Goal: Obtain resource: Download file/media

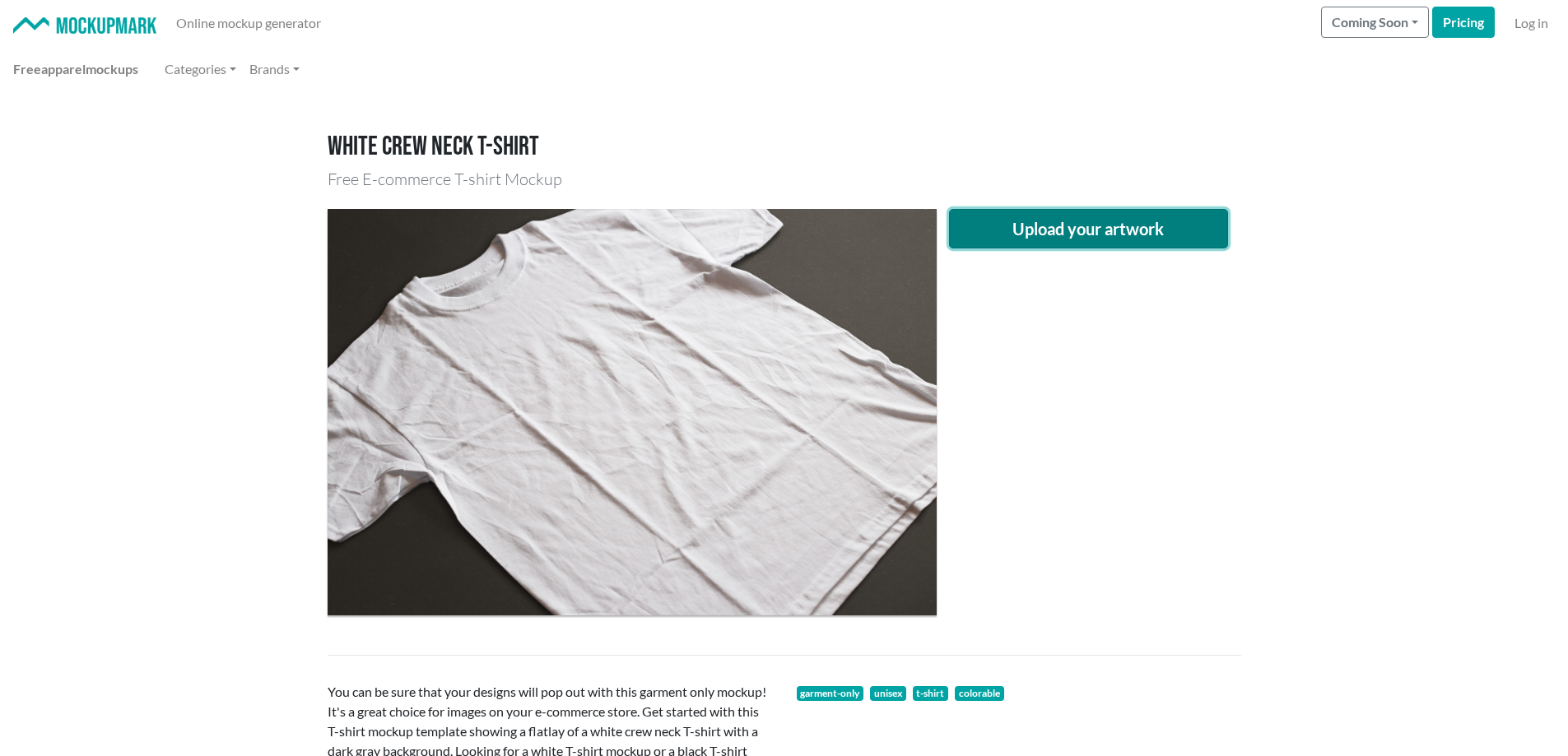
click at [1081, 230] on button "Upload your artwork" at bounding box center [1089, 228] width 280 height 39
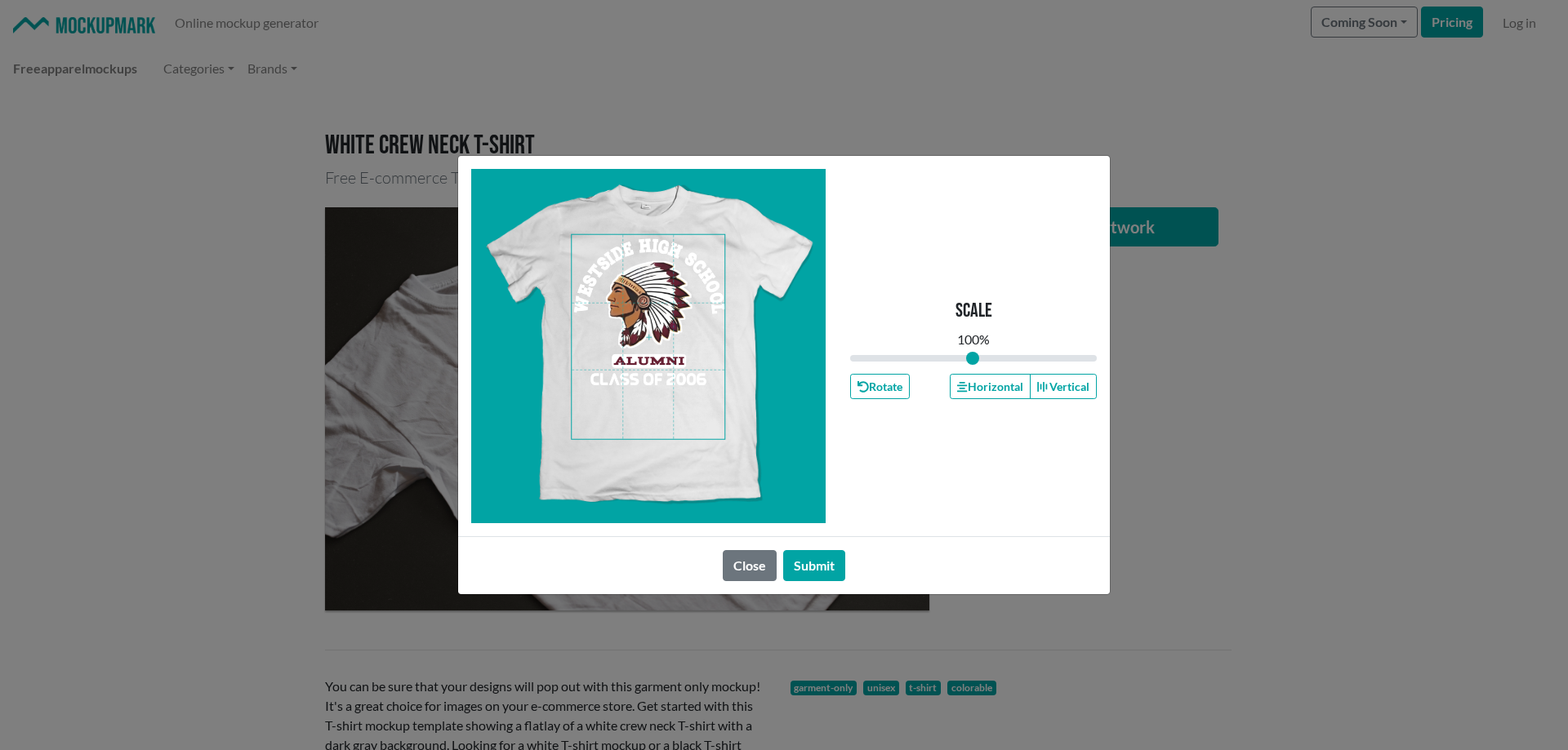
click at [643, 308] on span at bounding box center [647, 337] width 153 height 204
click at [983, 382] on button "Horizontal" at bounding box center [990, 386] width 80 height 25
click at [821, 562] on button "Submit" at bounding box center [814, 566] width 62 height 31
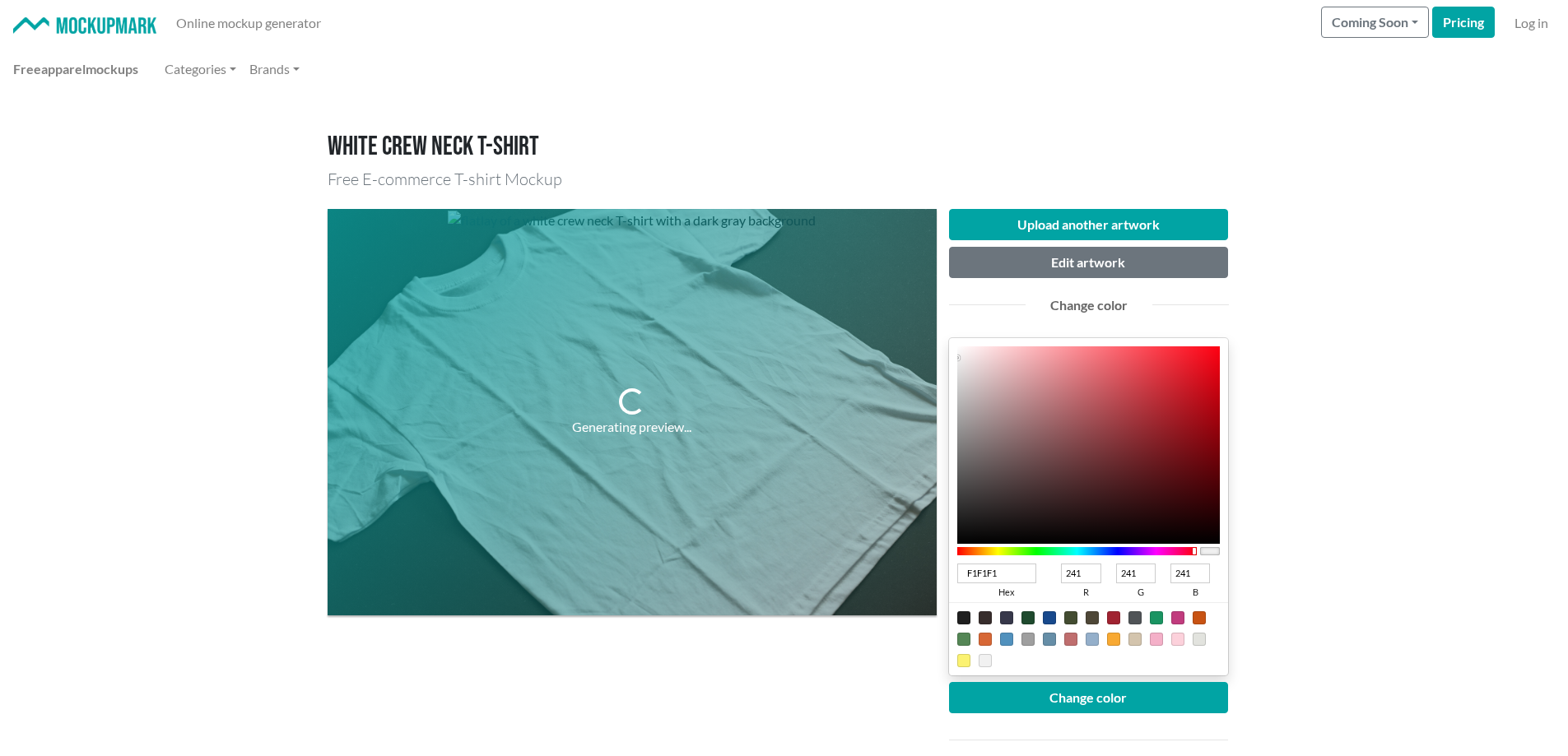
click at [1194, 550] on div at bounding box center [1078, 550] width 240 height 8
type input "300104"
type input "48"
type input "1"
type input "4"
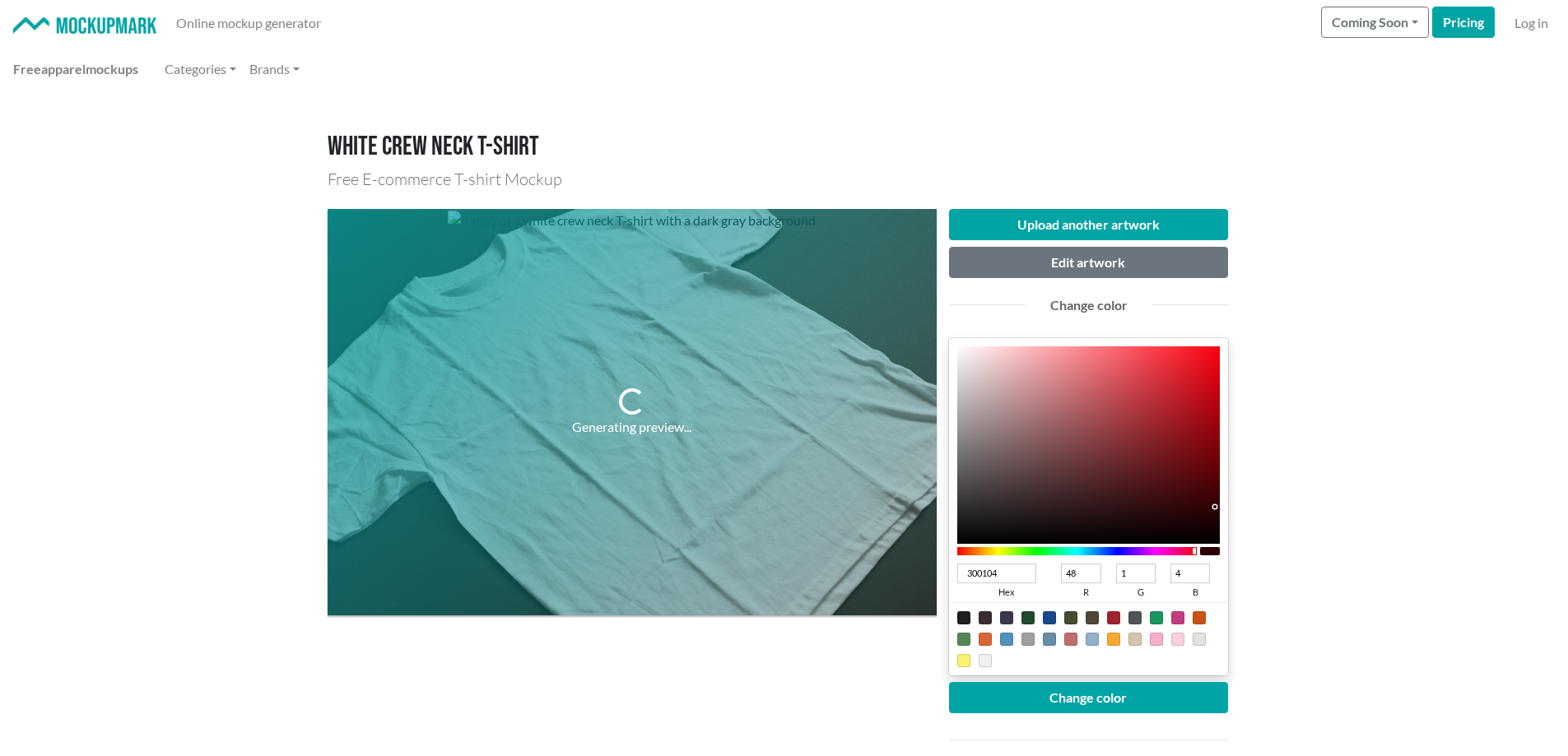
drag, startPoint x: 1215, startPoint y: 507, endPoint x: 1216, endPoint y: 516, distance: 9.1
click at [1215, 509] on div at bounding box center [1089, 445] width 263 height 198
type input "2E0104"
type input "46"
type input "260103"
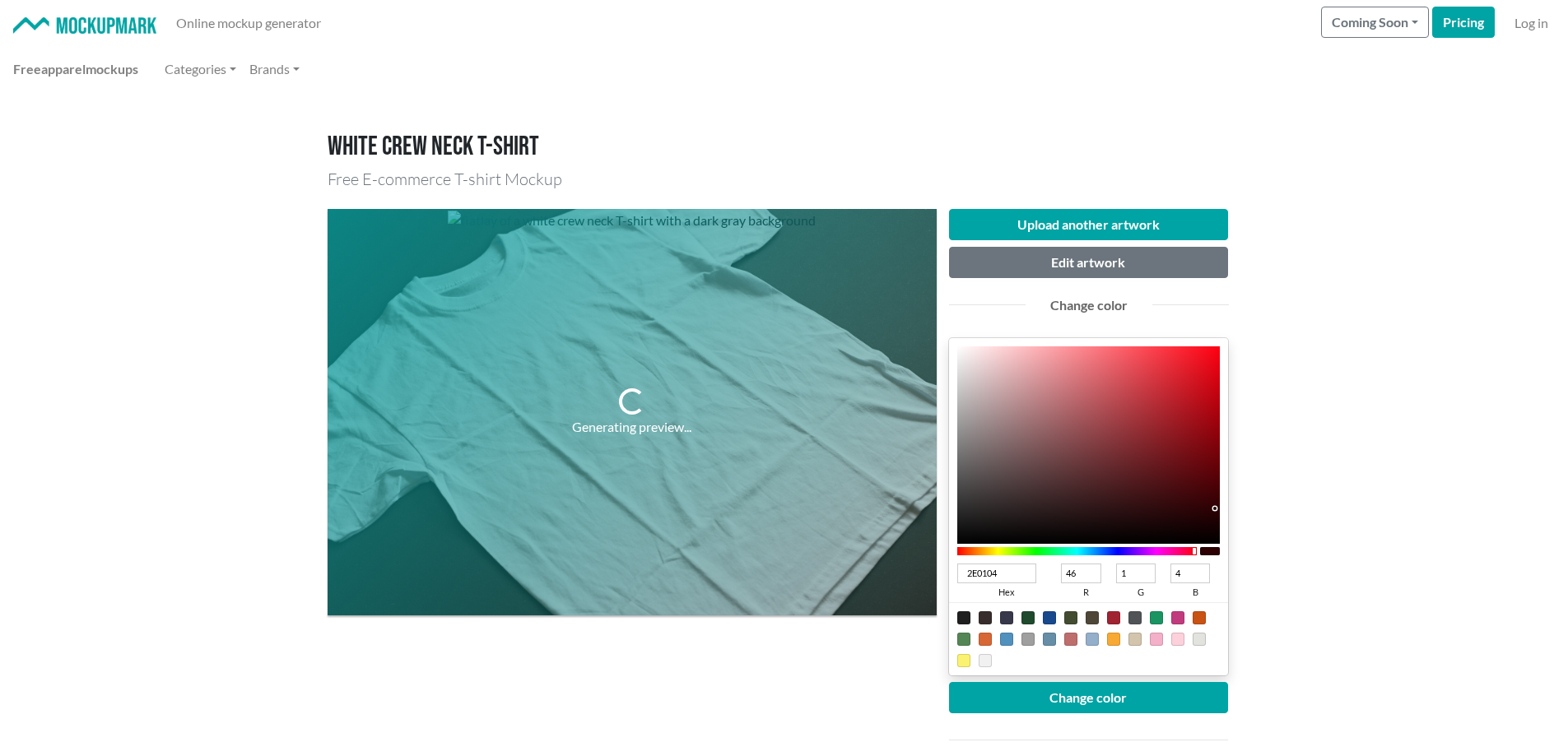
type input "38"
type input "3"
click at [1217, 516] on div at bounding box center [1089, 445] width 263 height 198
type input "250102"
type input "37"
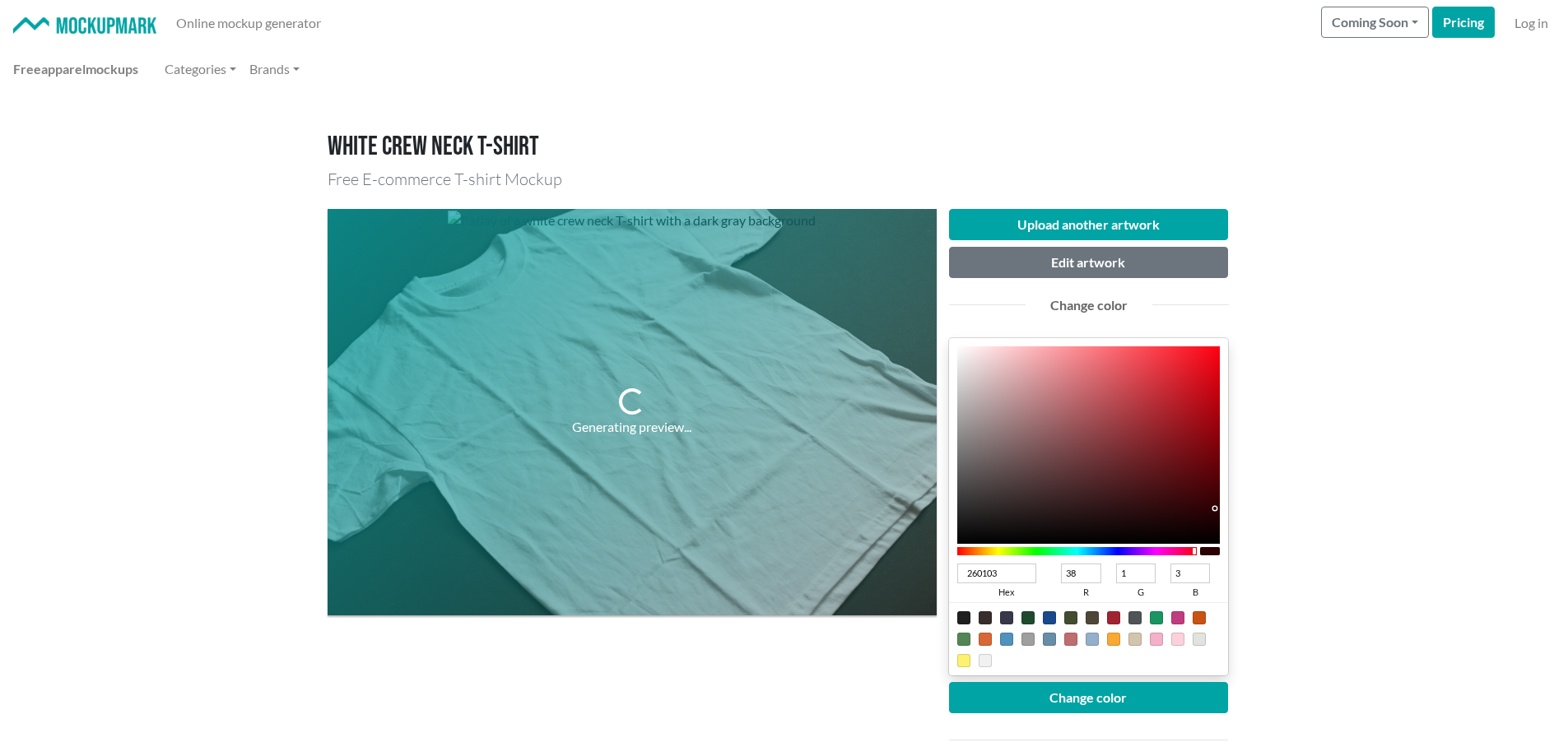
type input "2"
type input "210001"
type input "33"
type input "0"
type input "1"
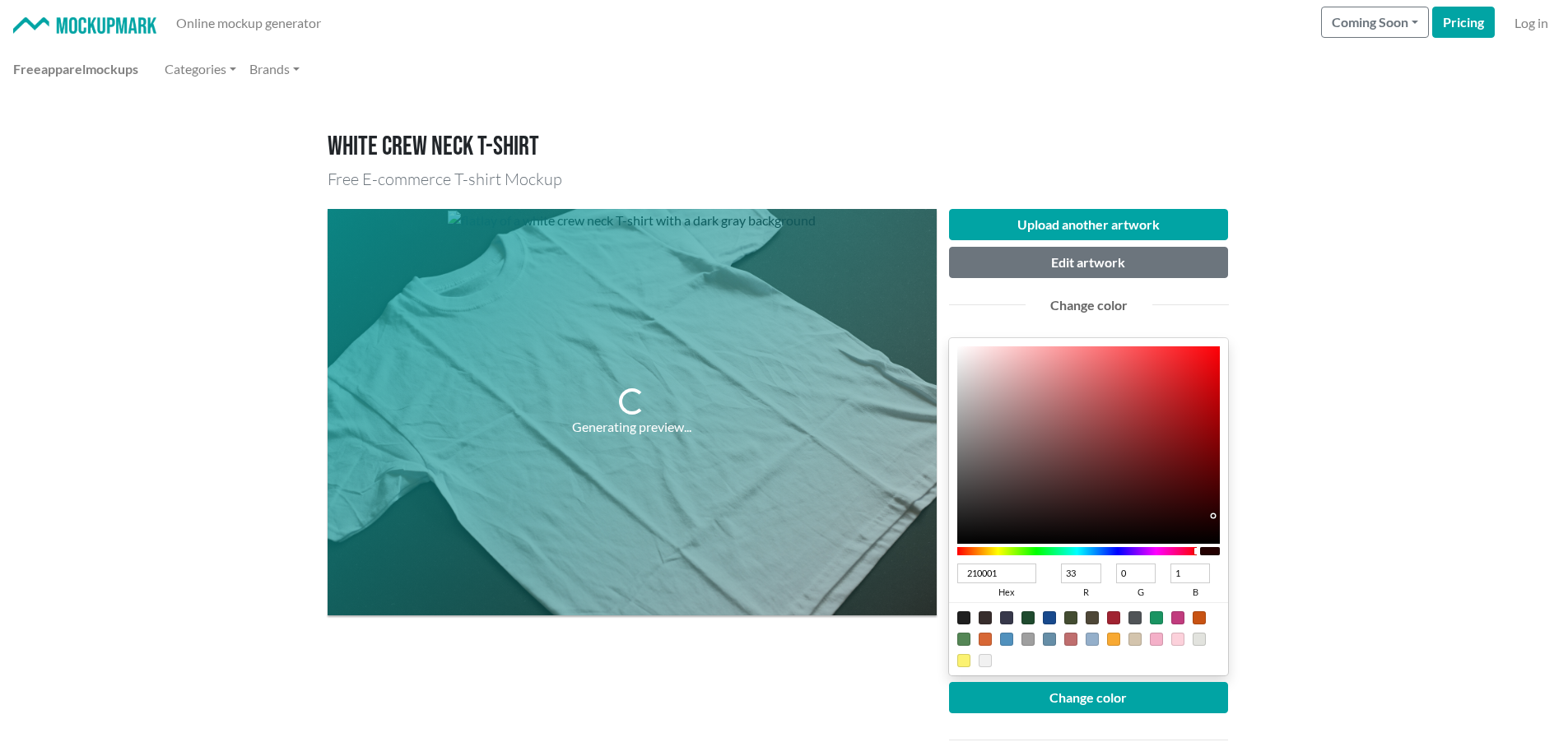
click at [1218, 518] on div at bounding box center [1089, 445] width 263 height 198
click at [1104, 692] on button "Change color" at bounding box center [1089, 698] width 280 height 31
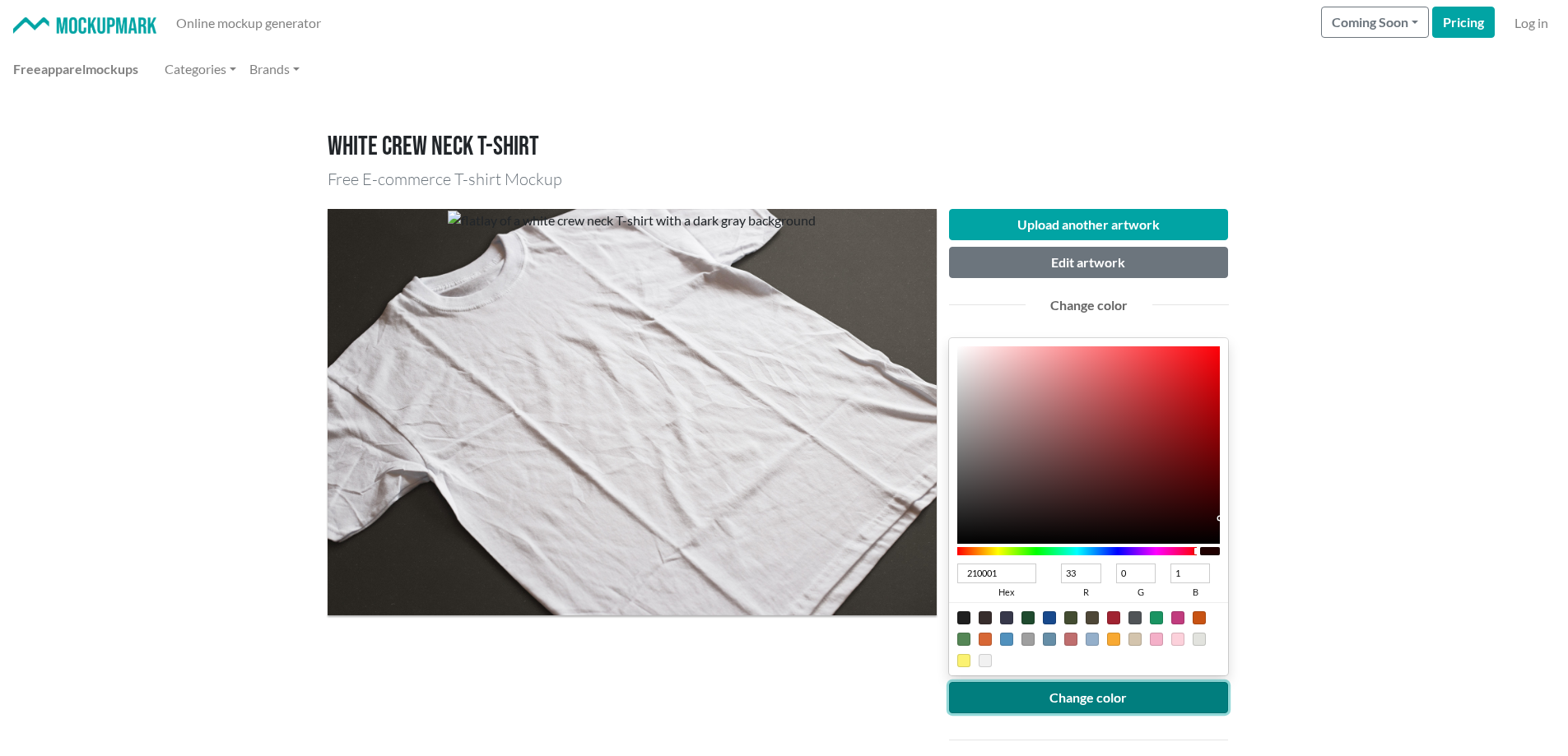
click at [1085, 703] on button "Change color" at bounding box center [1089, 698] width 280 height 31
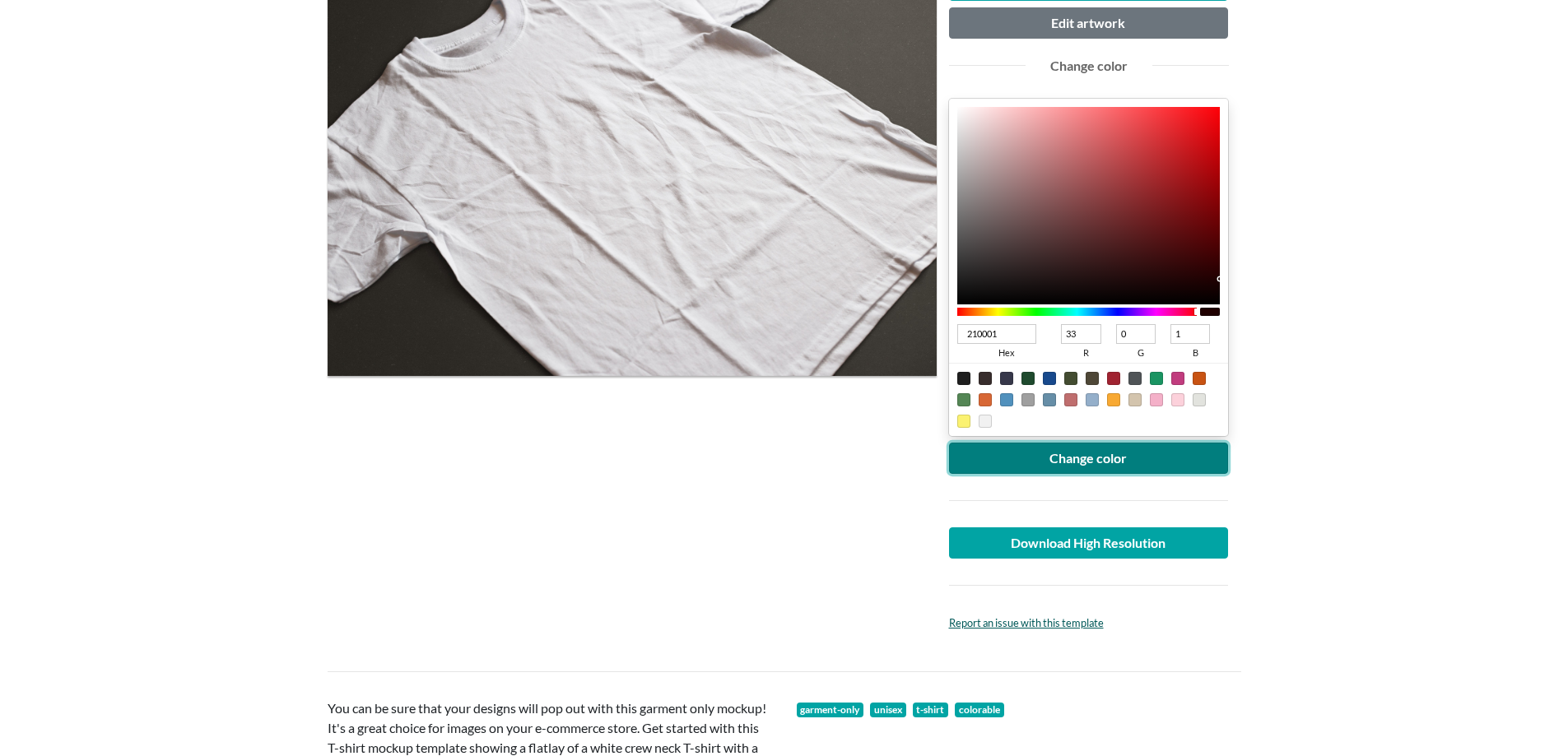
scroll to position [246, 0]
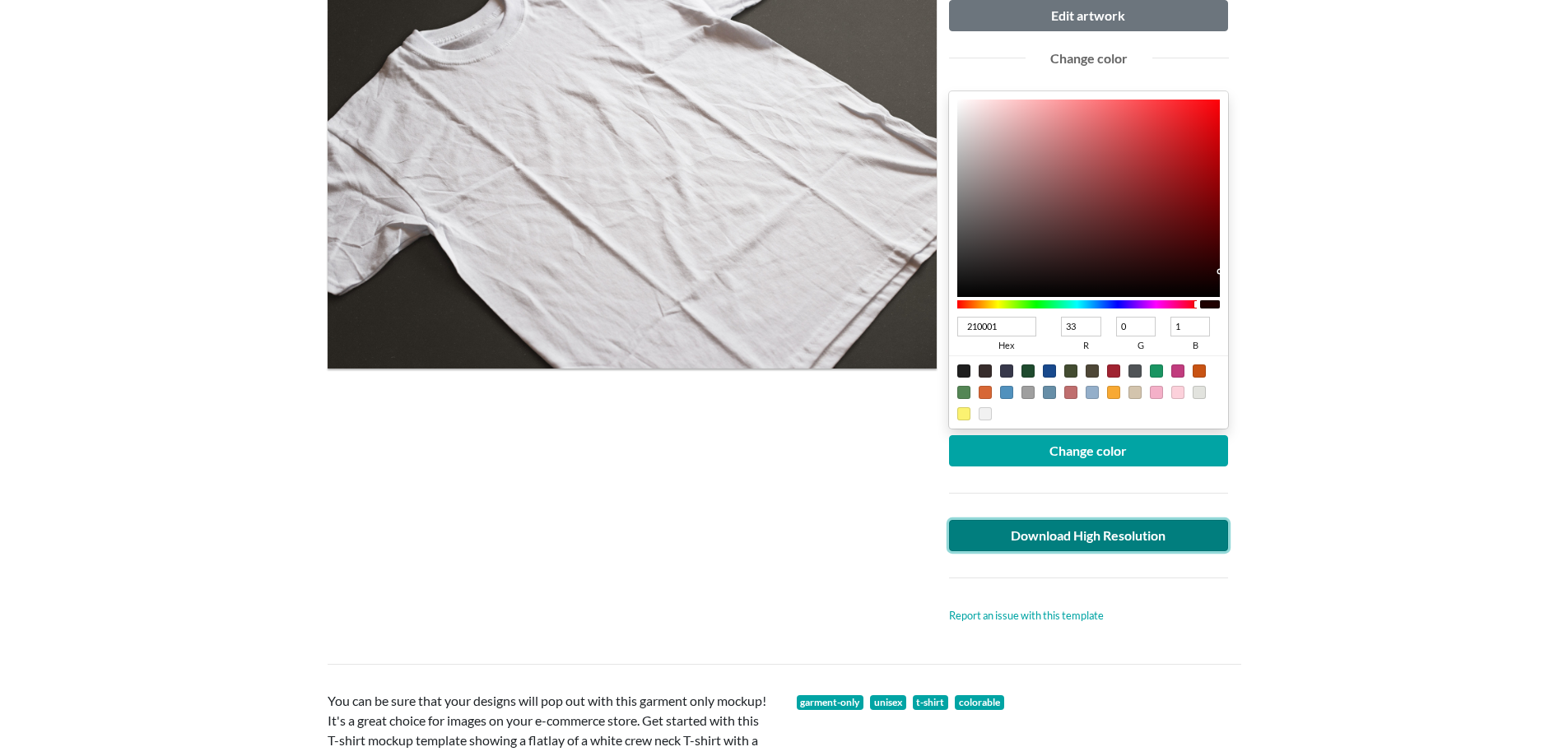
click at [1045, 539] on link "Download High Resolution" at bounding box center [1089, 536] width 280 height 31
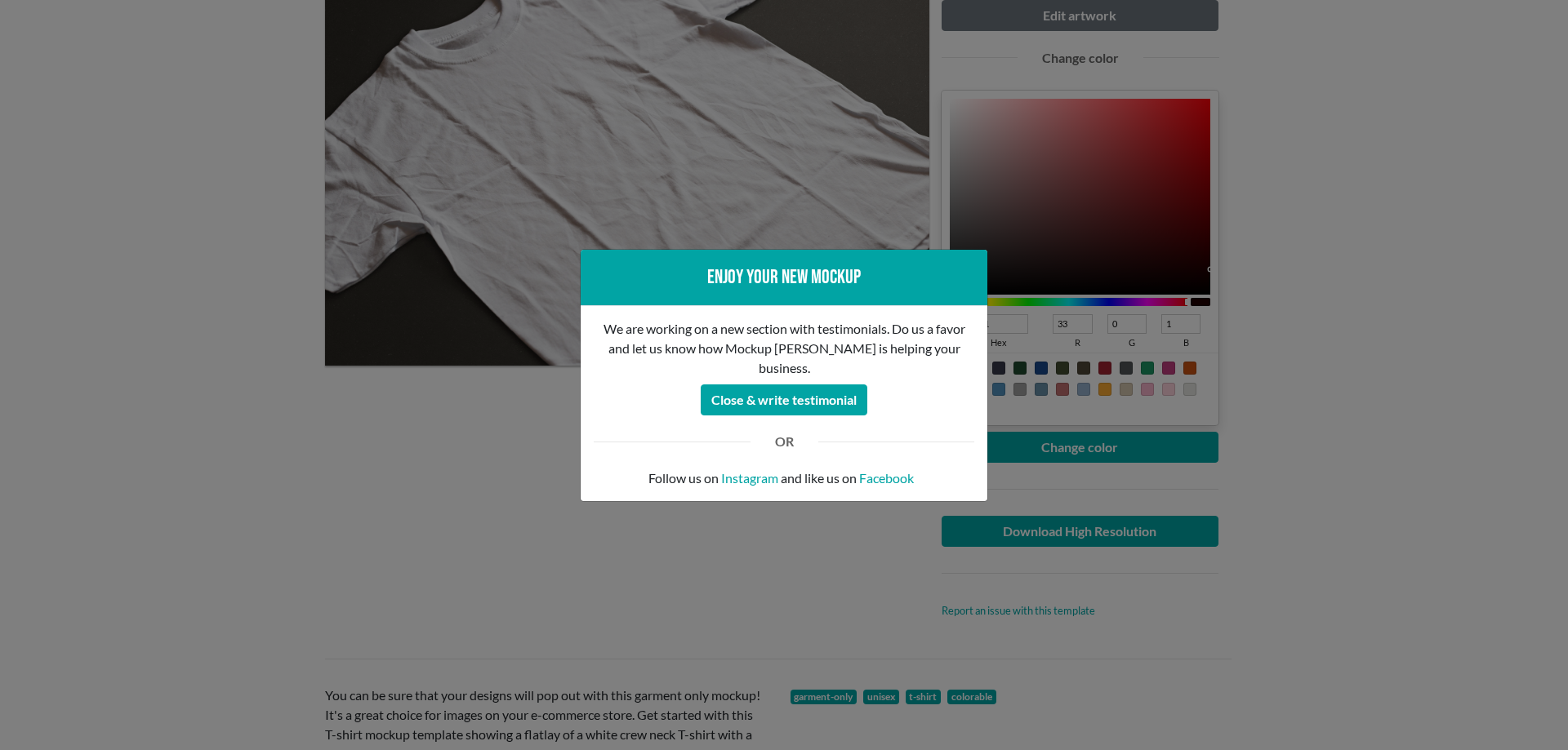
click at [297, 581] on div "Enjoy your new mockup We are working on a new section with testimonials. Do us …" at bounding box center [784, 375] width 1568 height 750
